Goal: Task Accomplishment & Management: Use online tool/utility

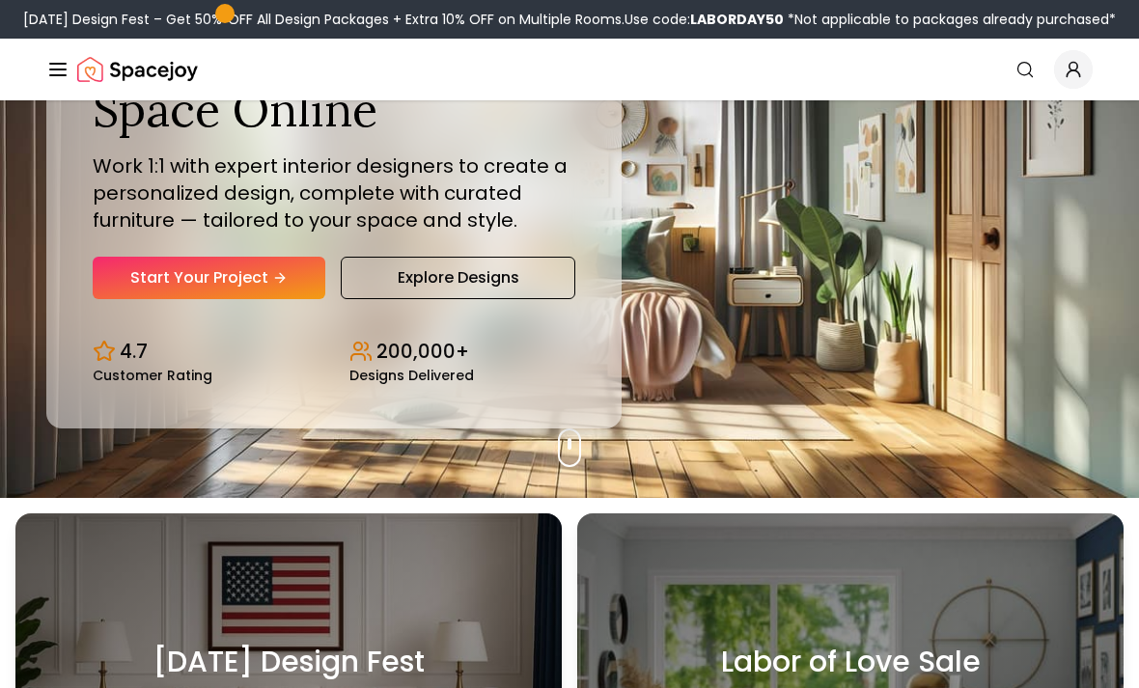
scroll to position [190, 0]
click at [128, 299] on link "Start Your Project" at bounding box center [209, 278] width 233 height 42
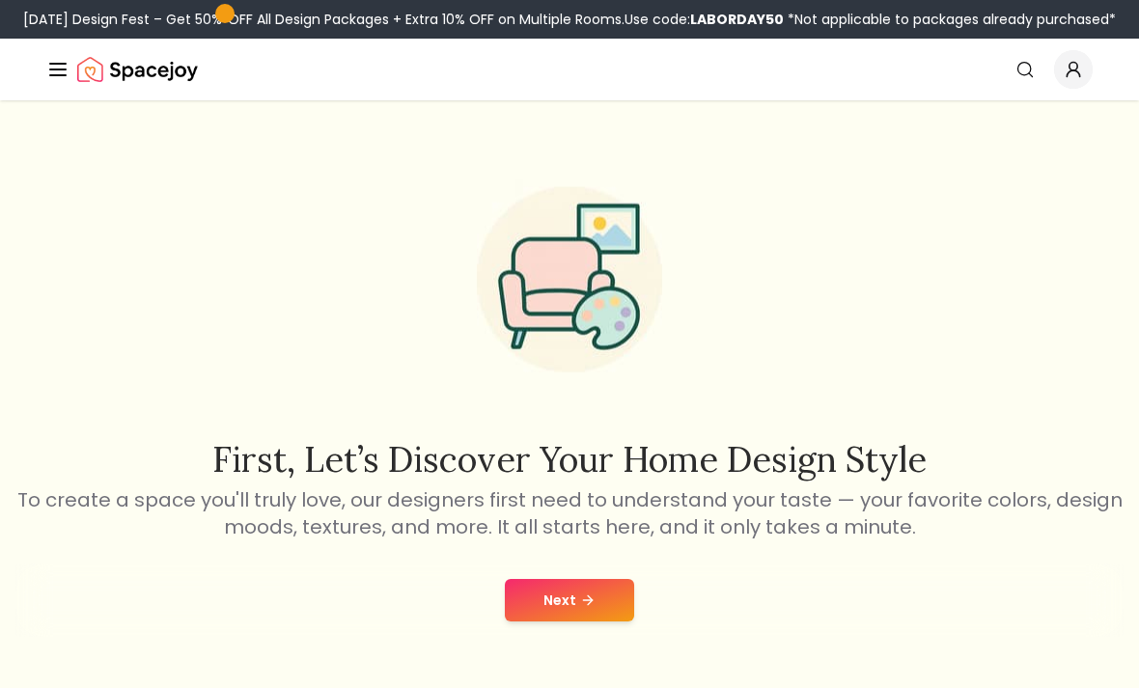
click at [589, 600] on icon at bounding box center [587, 600] width 15 height 15
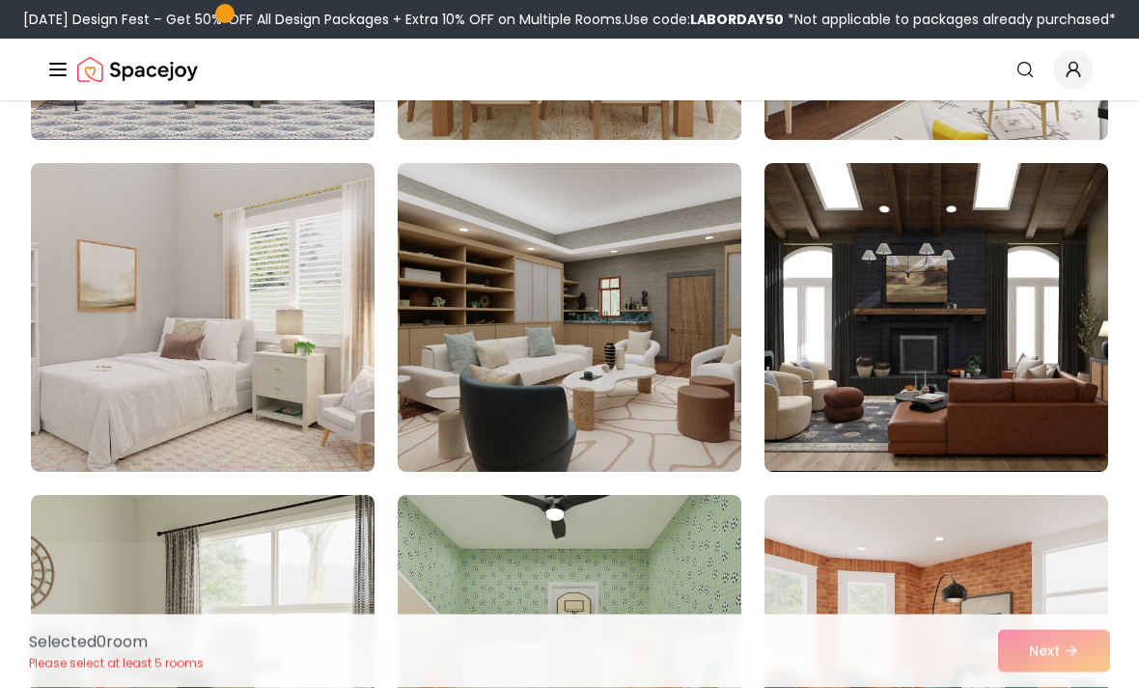
scroll to position [2091, 0]
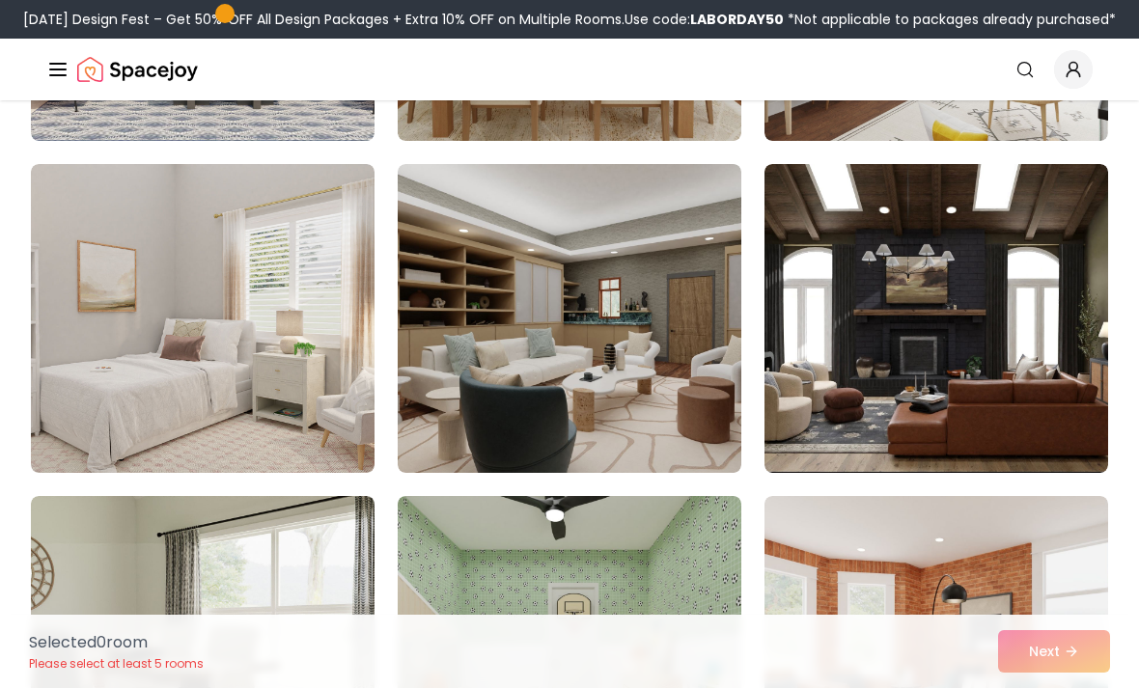
click at [72, 334] on img at bounding box center [203, 318] width 344 height 309
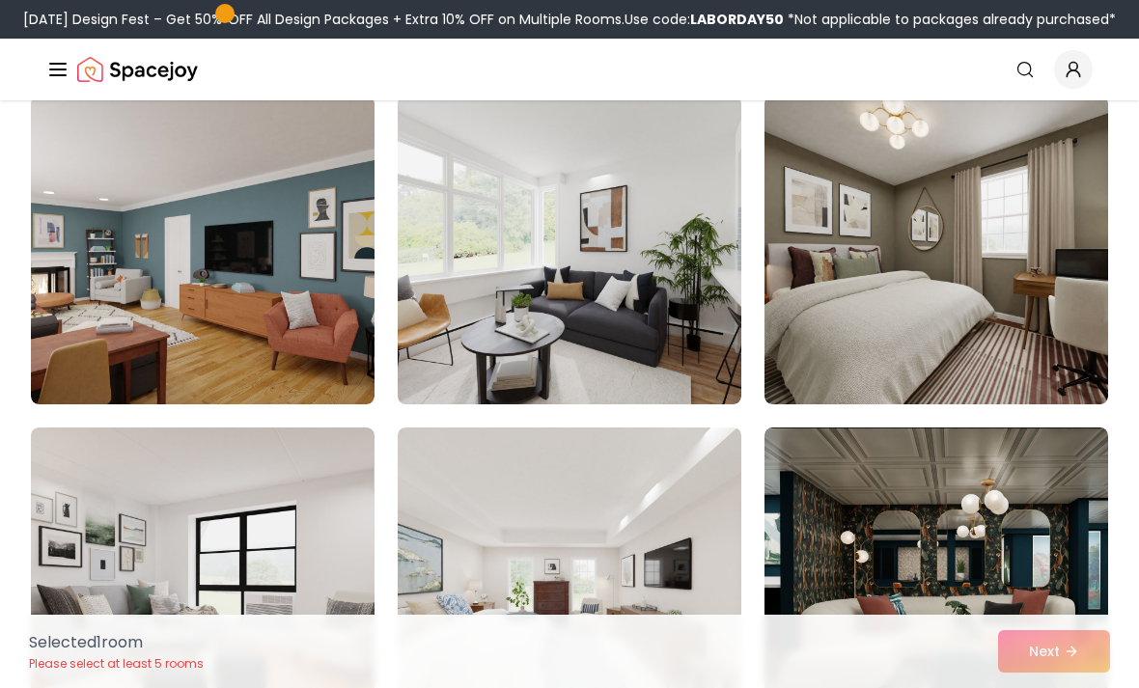
click at [1020, 322] on img at bounding box center [937, 250] width 344 height 309
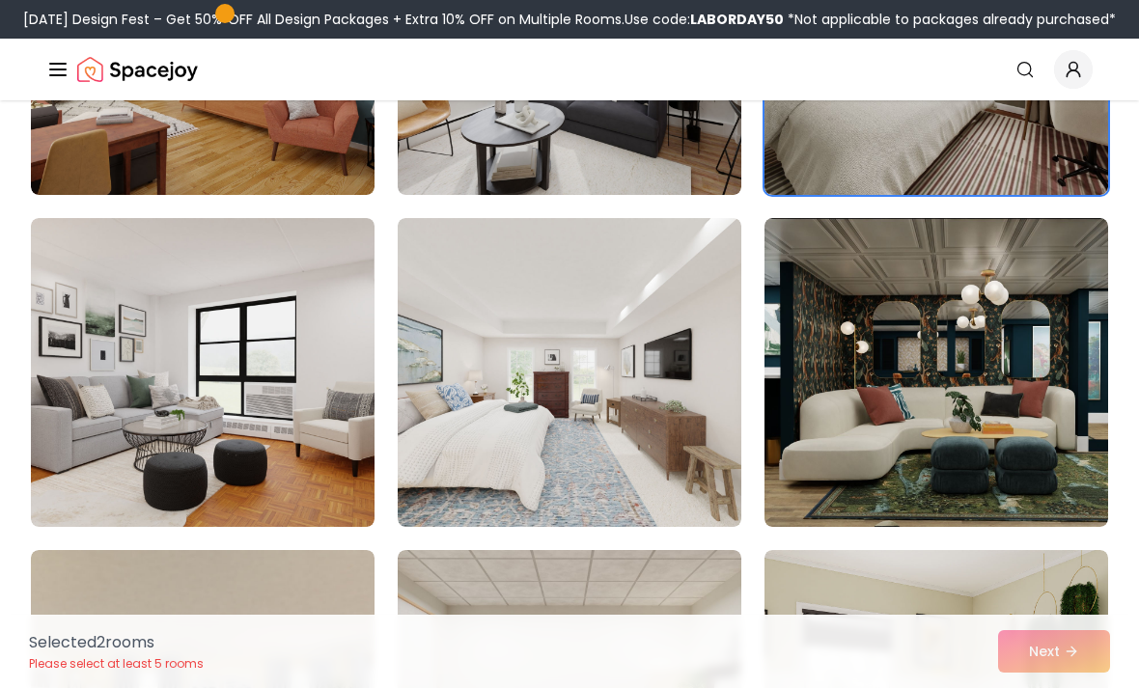
scroll to position [3393, 0]
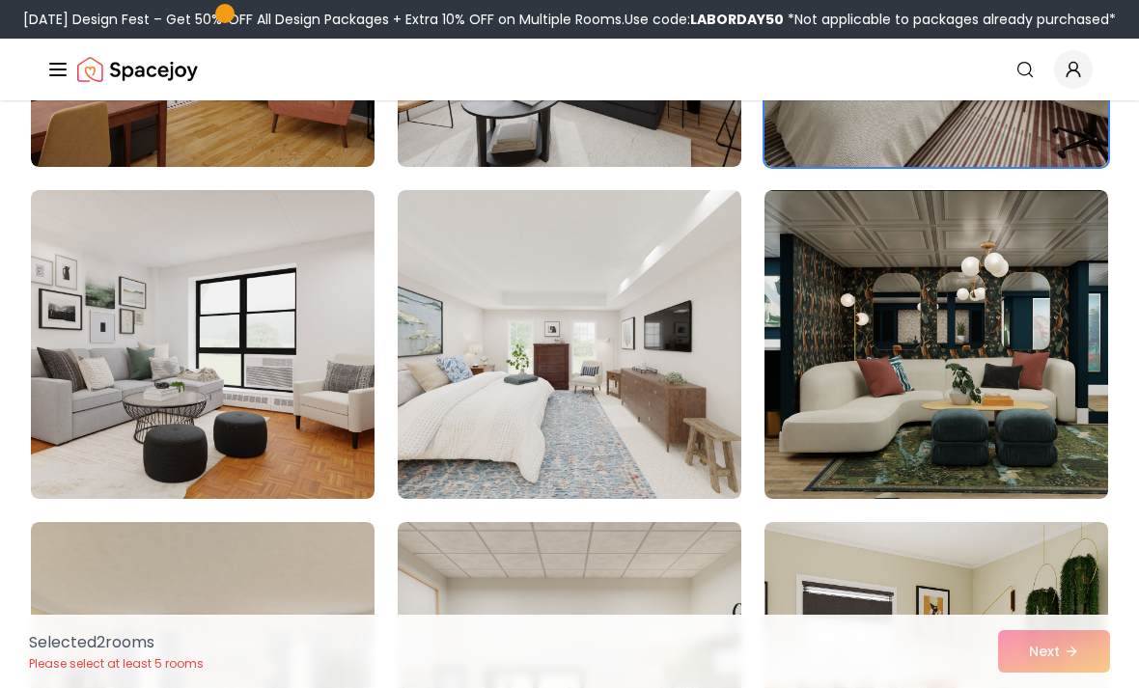
click at [633, 444] on img at bounding box center [570, 344] width 344 height 309
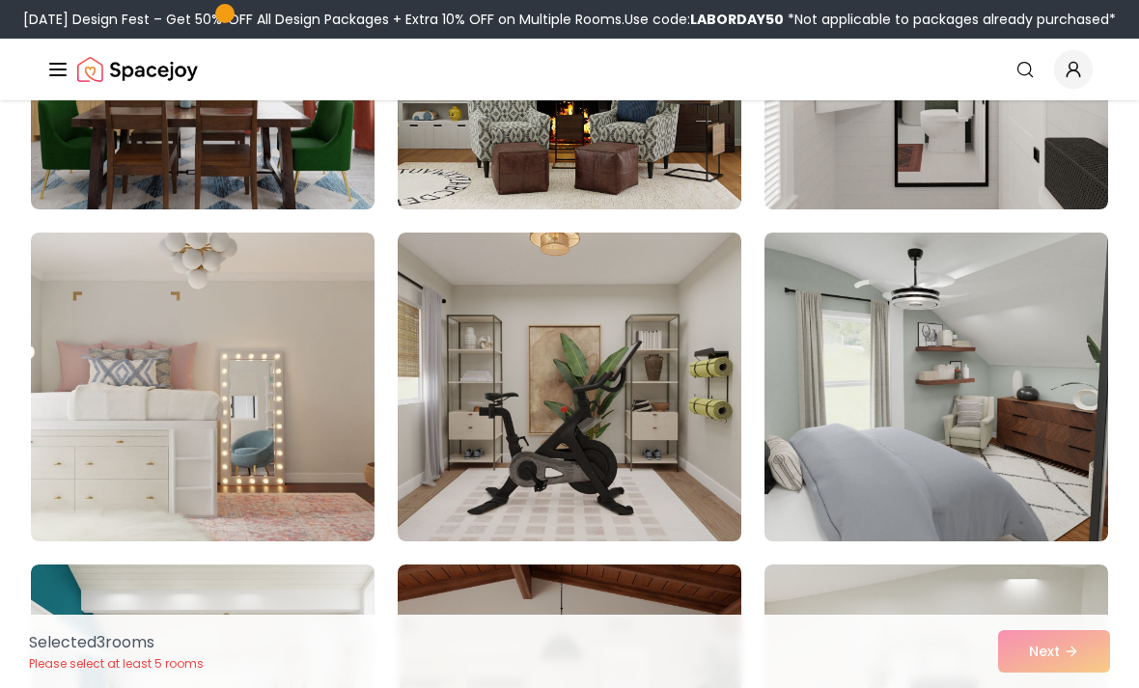
click at [91, 389] on img at bounding box center [203, 387] width 344 height 309
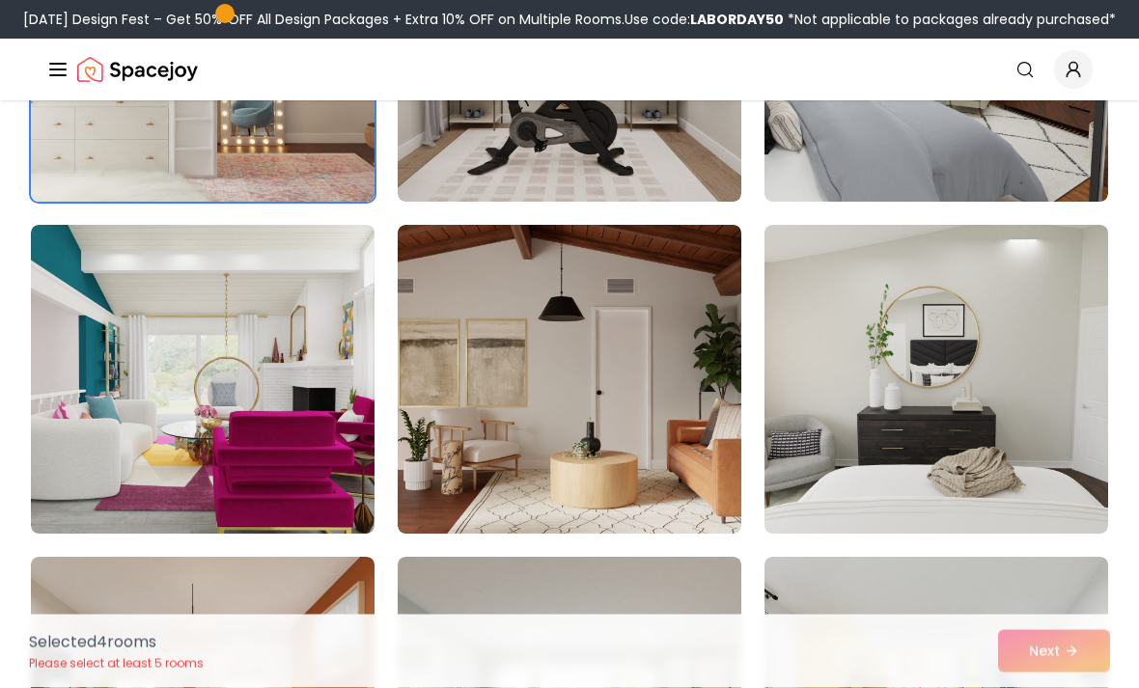
scroll to position [6016, 0]
click at [56, 373] on img at bounding box center [203, 379] width 344 height 309
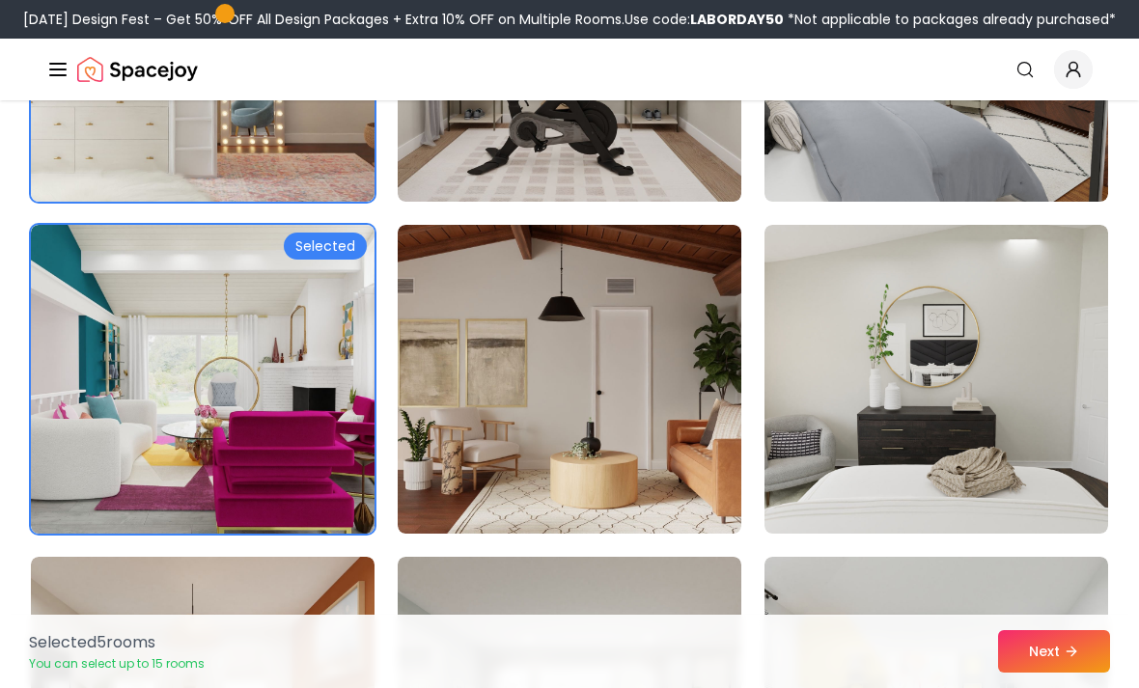
click at [1074, 673] on button "Next" at bounding box center [1054, 651] width 112 height 42
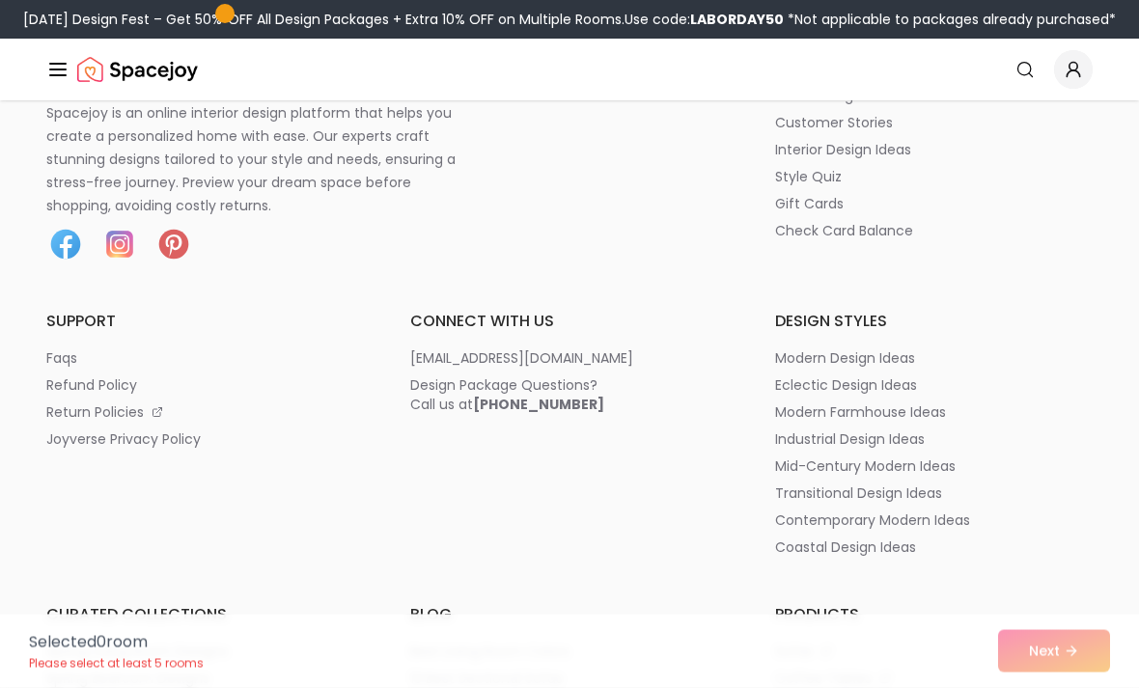
scroll to position [1415, 0]
